Goal: Task Accomplishment & Management: Manage account settings

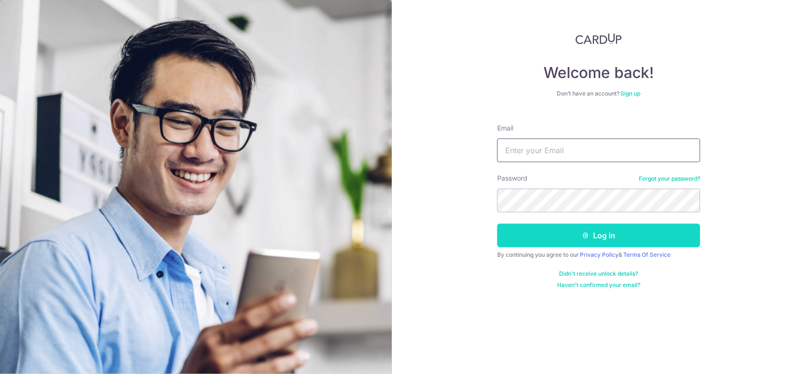
type input "[EMAIL_ADDRESS][DOMAIN_NAME]"
click at [593, 234] on button "Log in" at bounding box center [598, 235] width 203 height 24
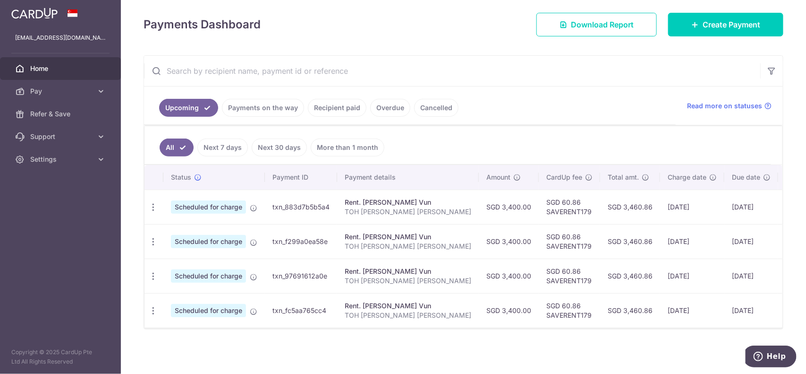
scroll to position [129, 0]
